Goal: Task Accomplishment & Management: Complete application form

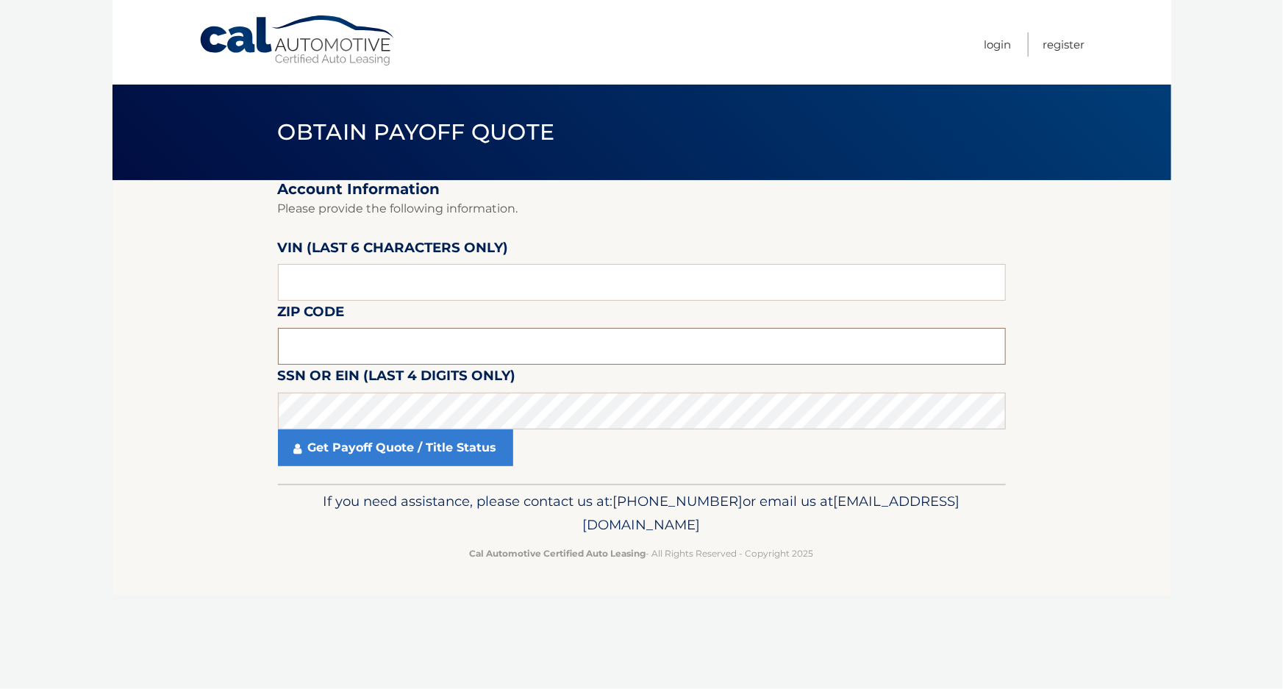
click at [351, 339] on input "text" at bounding box center [642, 346] width 728 height 37
click at [1151, 346] on section "Account Information Please provide the following information. [PERSON_NAME] (la…" at bounding box center [641, 332] width 1059 height 304
click at [298, 346] on input "text" at bounding box center [642, 346] width 728 height 37
type input "11725"
click at [347, 272] on input "text" at bounding box center [642, 282] width 728 height 37
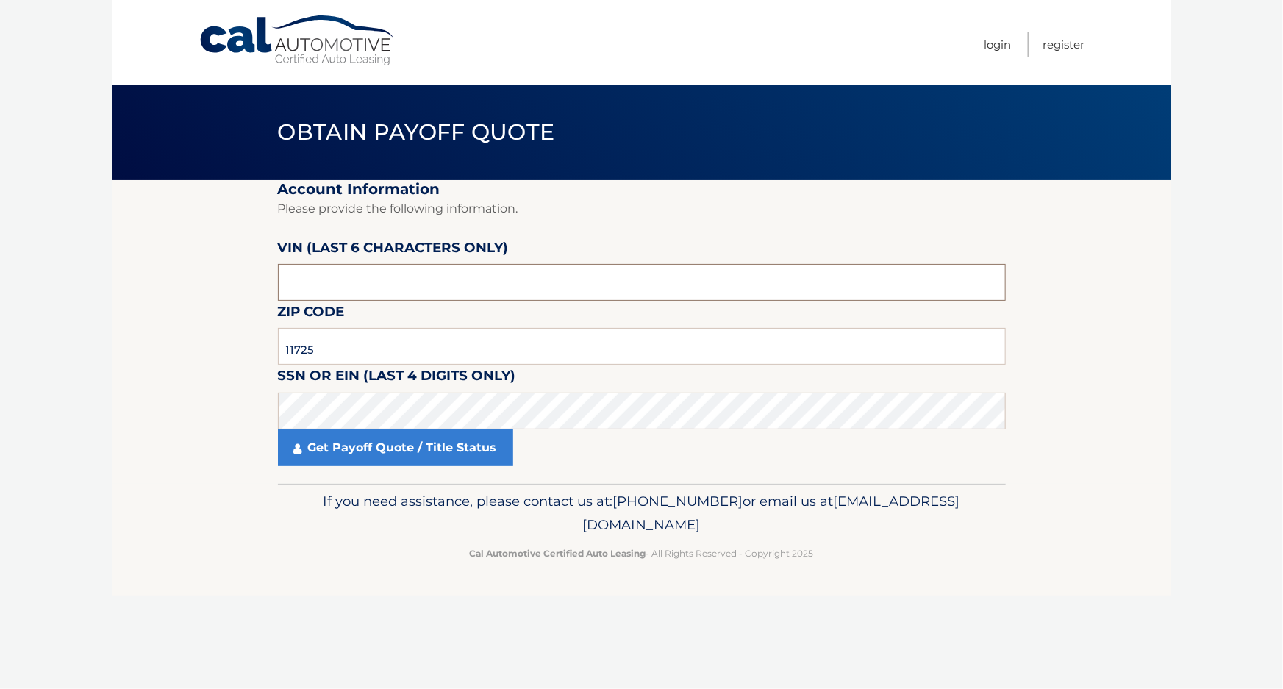
drag, startPoint x: 346, startPoint y: 277, endPoint x: 221, endPoint y: 274, distance: 125.0
click at [221, 274] on section "Account Information Please provide the following information. [PERSON_NAME] (la…" at bounding box center [641, 332] width 1059 height 304
type input "207199"
click at [143, 370] on section "Account Information Please provide the following information. [PERSON_NAME] (la…" at bounding box center [641, 332] width 1059 height 304
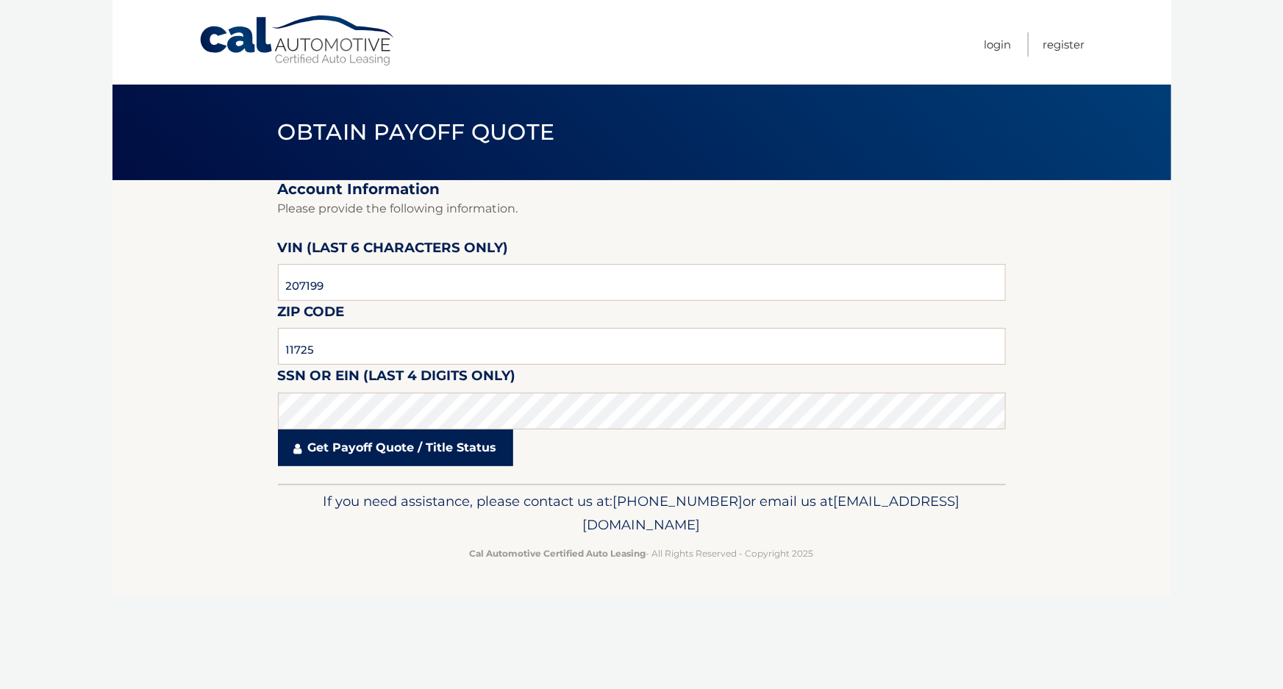
click at [367, 448] on link "Get Payoff Quote / Title Status" at bounding box center [395, 447] width 235 height 37
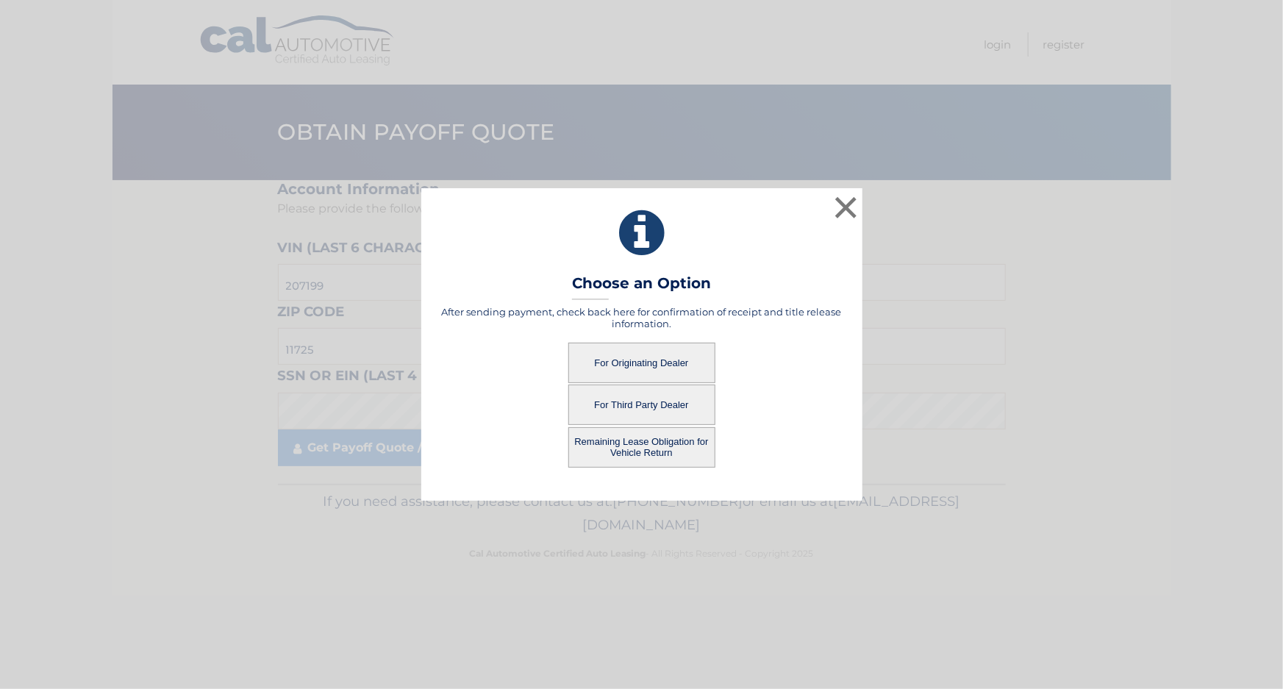
click at [647, 405] on button "For Third Party Dealer" at bounding box center [641, 404] width 147 height 40
click at [635, 404] on button "For Third Party Dealer" at bounding box center [641, 404] width 147 height 40
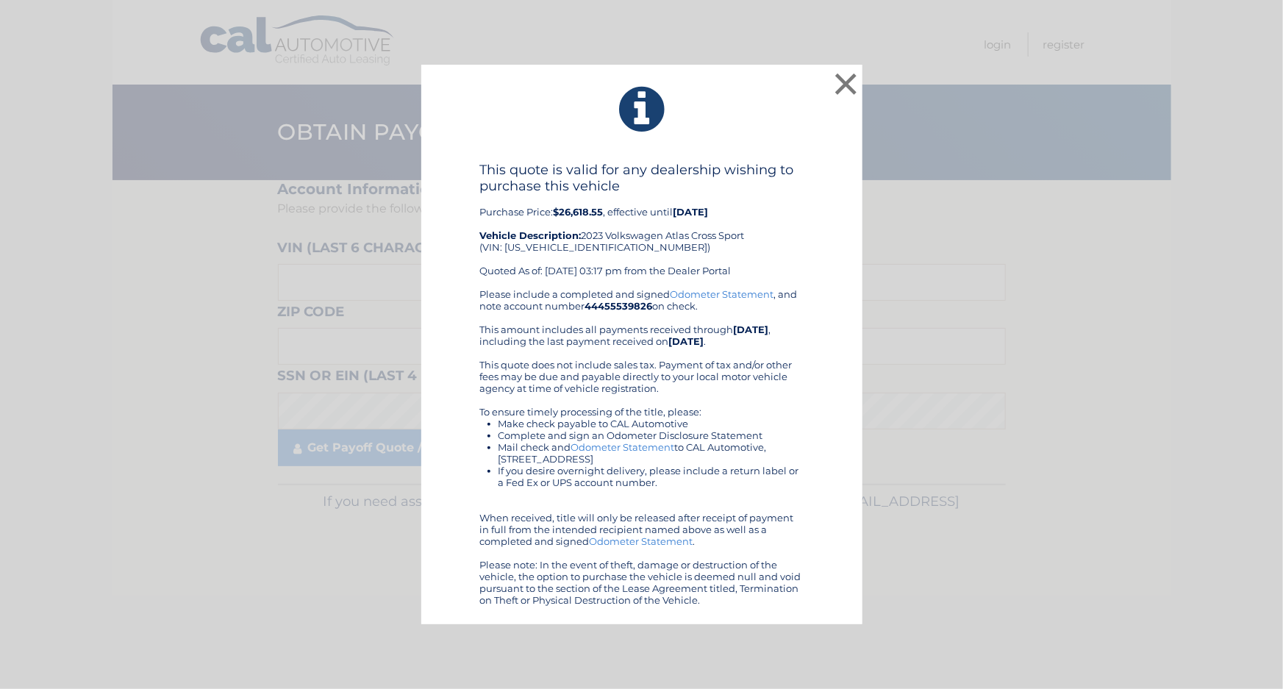
click at [754, 116] on icon at bounding box center [642, 109] width 404 height 53
click at [803, 204] on div "This quote is valid for any dealership wishing to purchase this vehicle Purchas…" at bounding box center [642, 384] width 404 height 444
click at [845, 90] on button "×" at bounding box center [845, 83] width 29 height 29
